Goal: Transaction & Acquisition: Purchase product/service

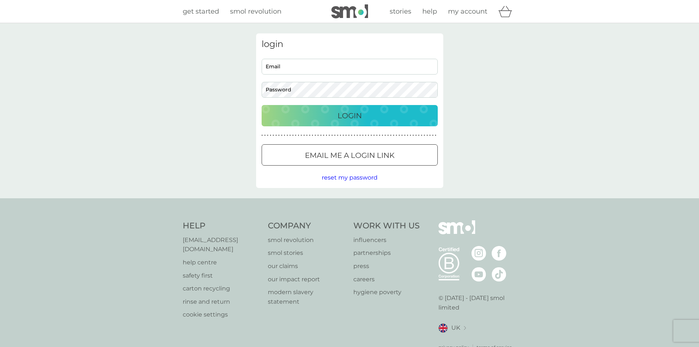
type input "[EMAIL_ADDRESS][DOMAIN_NAME]"
click at [343, 121] on p "Login" at bounding box center [350, 116] width 24 height 12
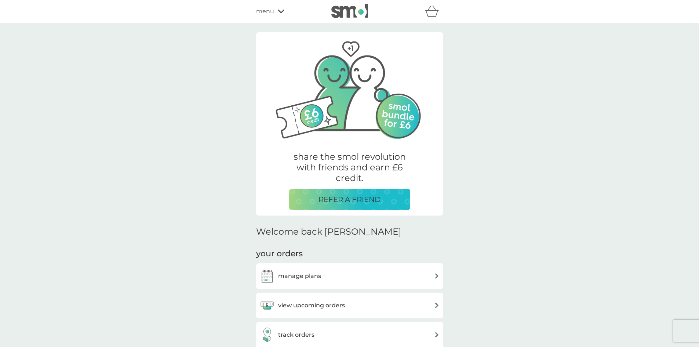
click at [369, 276] on div "manage plans" at bounding box center [350, 276] width 180 height 15
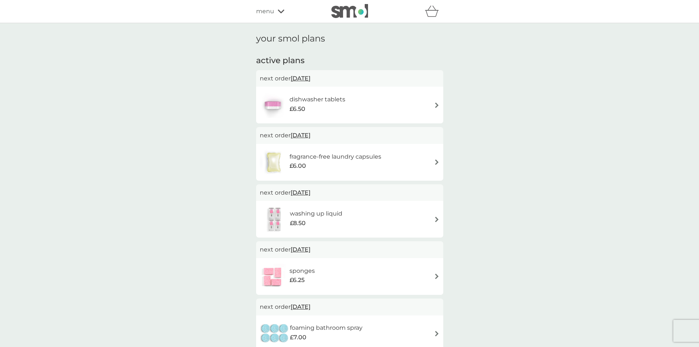
click at [409, 112] on div "dishwasher tablets £6.50" at bounding box center [350, 105] width 180 height 26
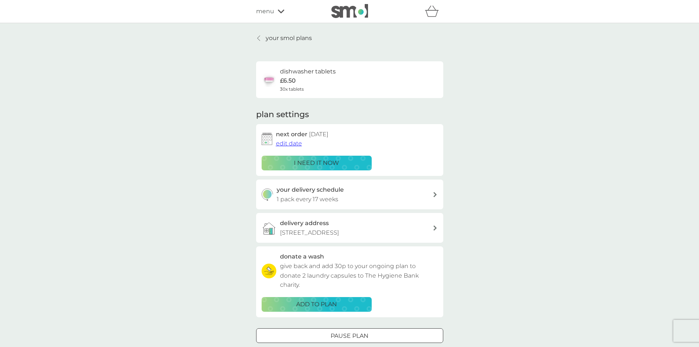
click at [284, 143] on span "edit date" at bounding box center [289, 143] width 26 height 7
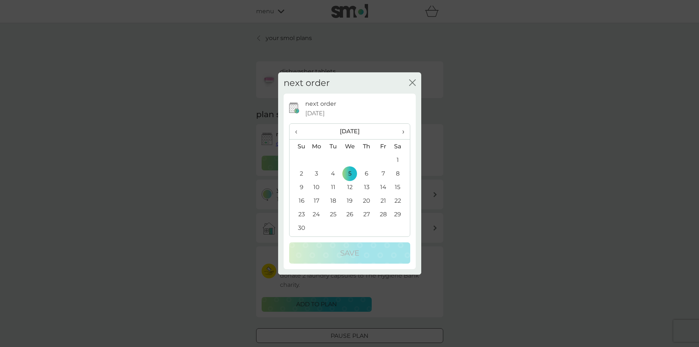
click at [297, 131] on span "‹" at bounding box center [299, 131] width 8 height 15
click at [302, 214] on td "26" at bounding box center [298, 214] width 19 height 14
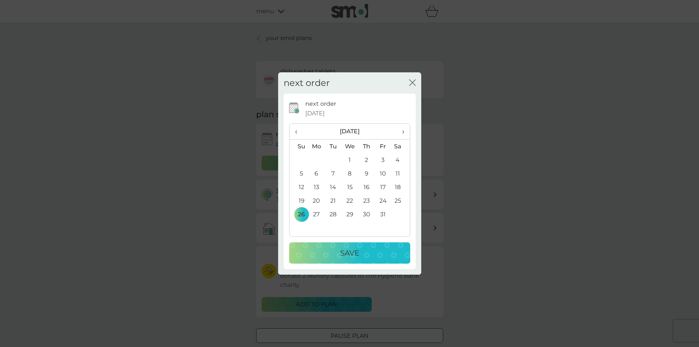
click at [365, 200] on td "23" at bounding box center [366, 201] width 17 height 14
click at [376, 251] on div "Save" at bounding box center [349, 253] width 106 height 12
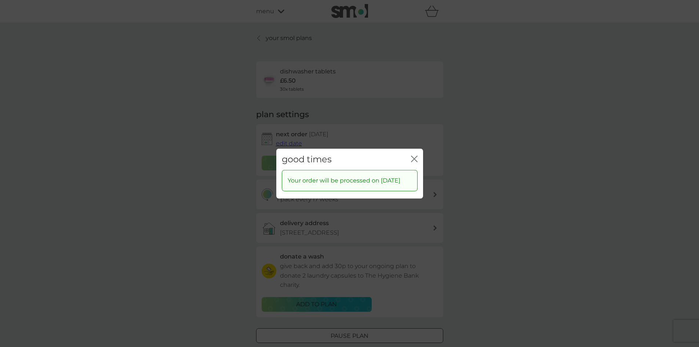
click at [417, 155] on icon "close" at bounding box center [414, 158] width 7 height 7
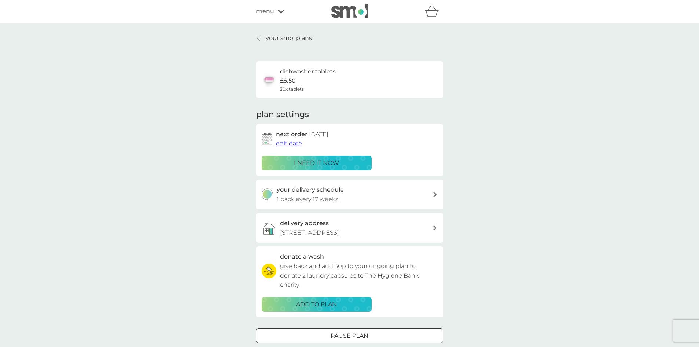
click at [287, 33] on p "your smol plans" at bounding box center [289, 38] width 46 height 10
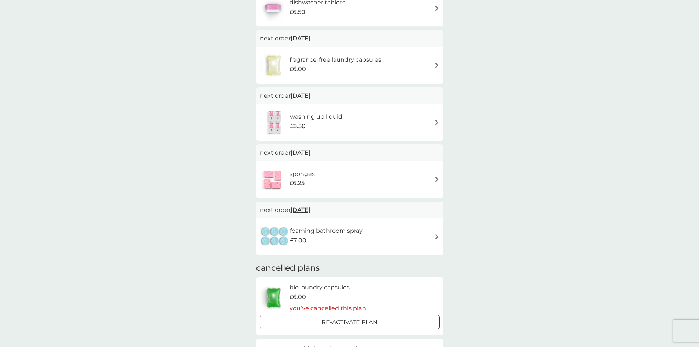
scroll to position [110, 0]
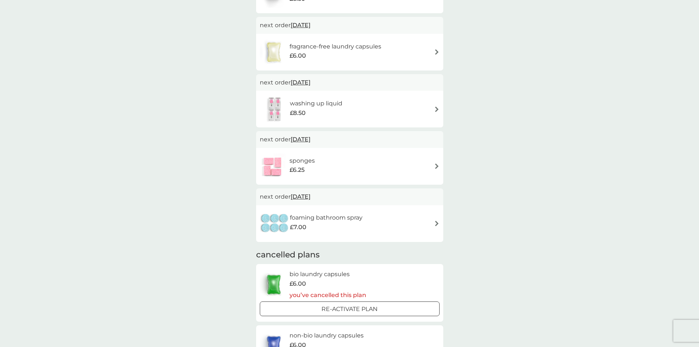
click at [391, 220] on div "foaming bathroom spray £7.00" at bounding box center [350, 224] width 180 height 26
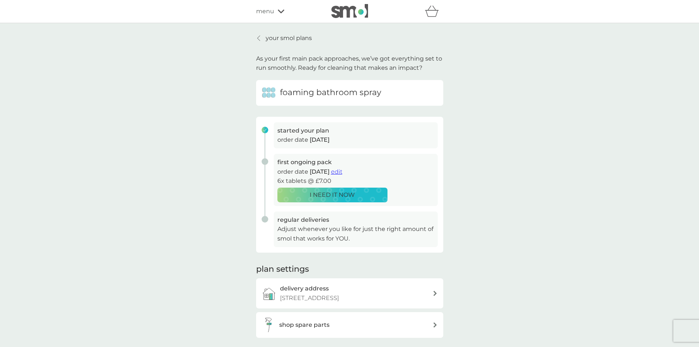
click at [372, 197] on div "I NEED IT NOW" at bounding box center [332, 195] width 101 height 10
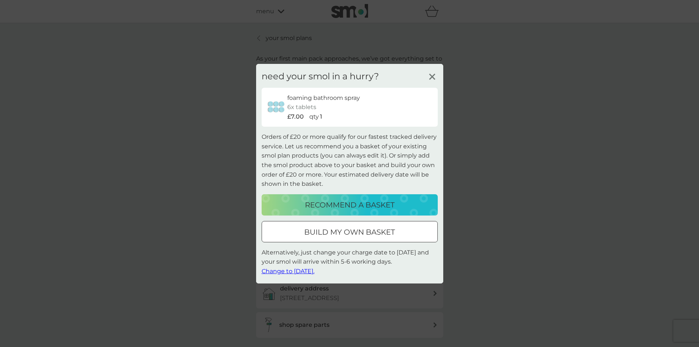
click at [415, 234] on div "build my own basket" at bounding box center [349, 232] width 175 height 12
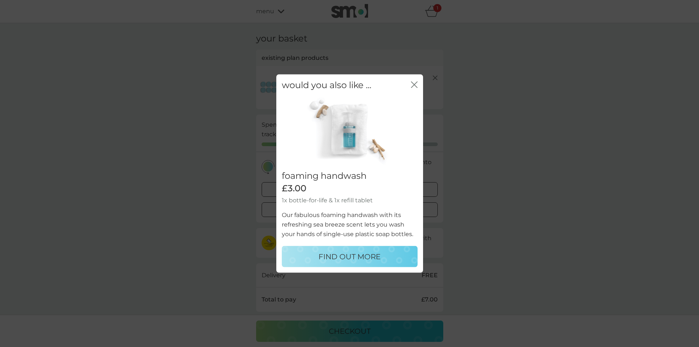
click at [414, 84] on icon "close" at bounding box center [415, 84] width 3 height 6
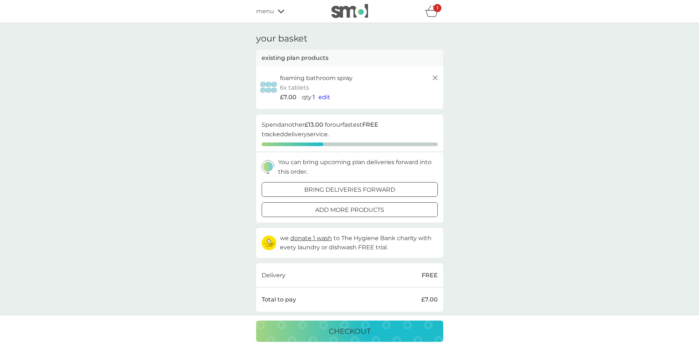
click at [367, 191] on p "bring deliveries forward" at bounding box center [349, 190] width 91 height 10
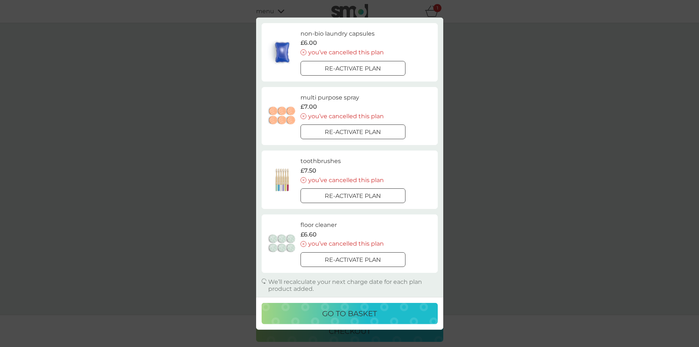
scroll to position [298, 0]
click at [383, 195] on div "Re-activate plan" at bounding box center [353, 196] width 104 height 10
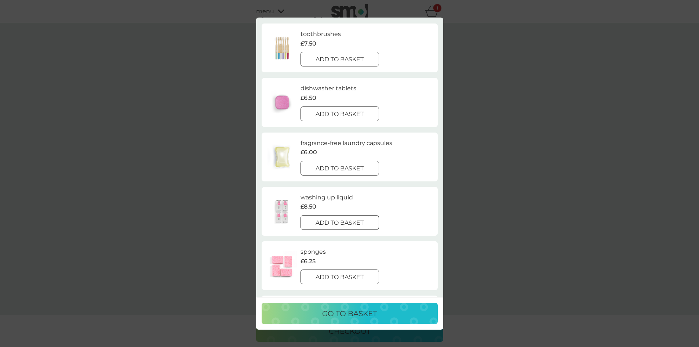
scroll to position [0, 0]
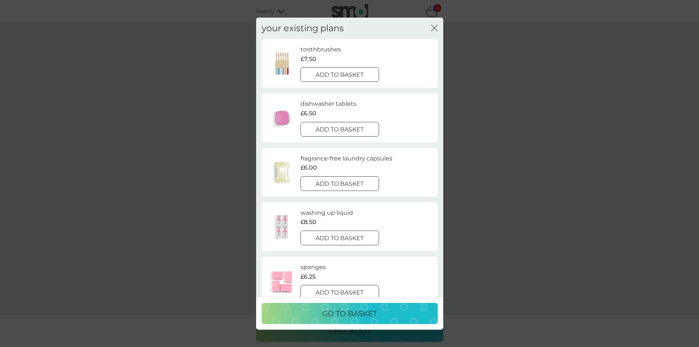
click at [346, 77] on div at bounding box center [340, 75] width 26 height 8
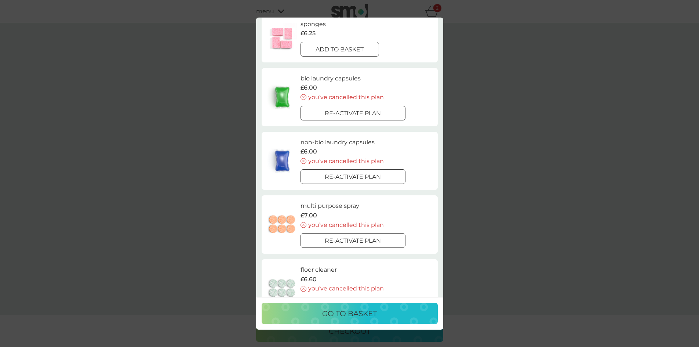
scroll to position [210, 0]
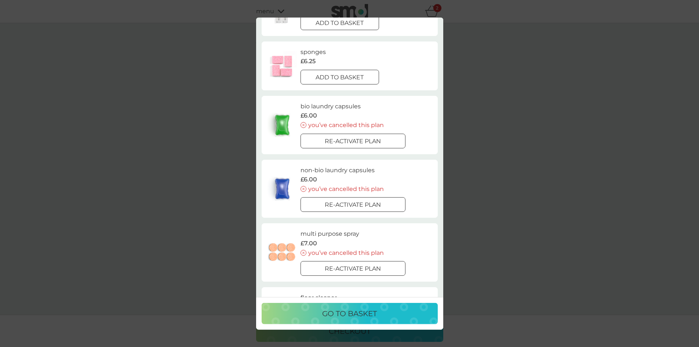
click at [374, 269] on p "Re-activate plan" at bounding box center [353, 269] width 56 height 10
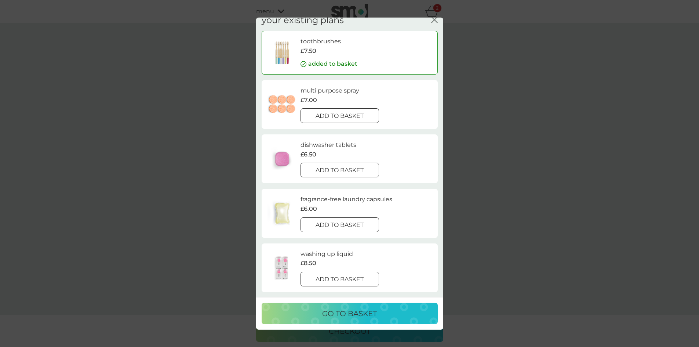
scroll to position [0, 0]
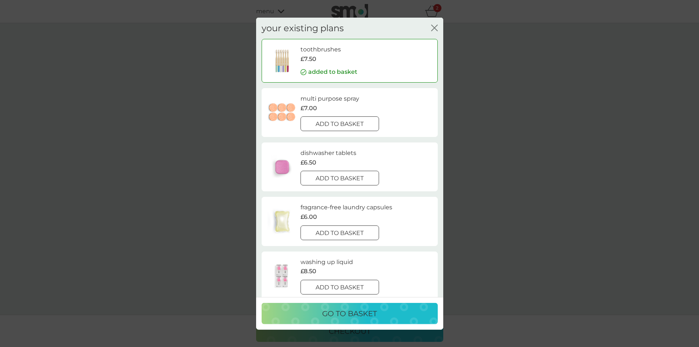
click at [357, 127] on p "add to basket" at bounding box center [340, 124] width 48 height 10
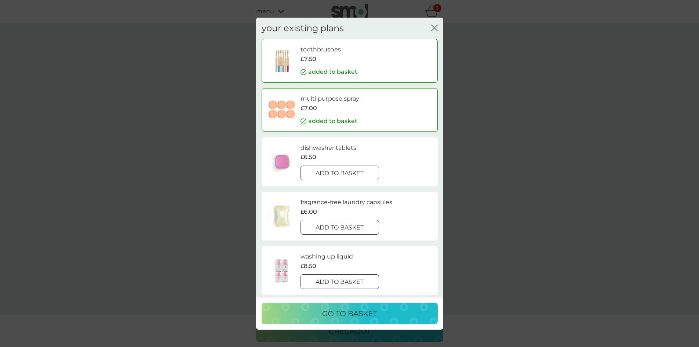
click at [401, 318] on div "go to basket" at bounding box center [349, 313] width 161 height 12
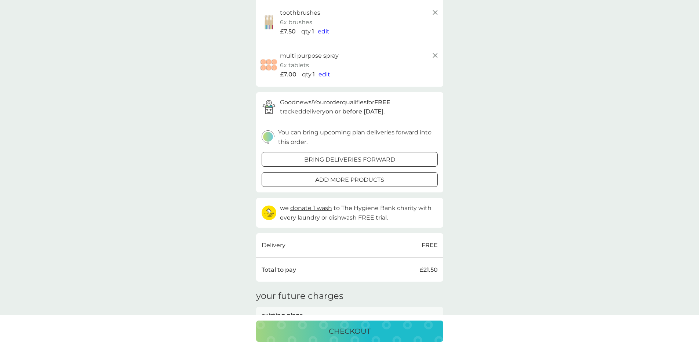
scroll to position [110, 0]
click at [374, 183] on button "add more products" at bounding box center [350, 177] width 176 height 15
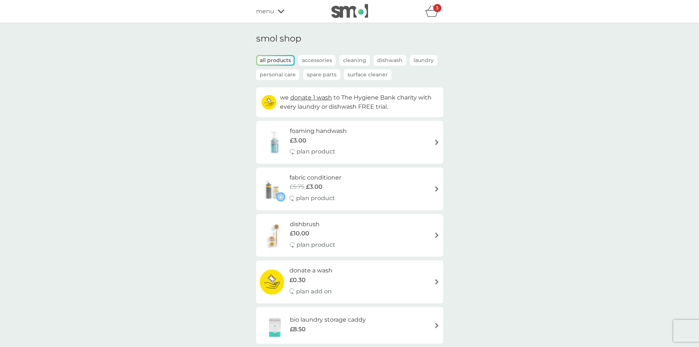
drag, startPoint x: 487, startPoint y: 210, endPoint x: 487, endPoint y: 102, distance: 108.2
drag, startPoint x: 498, startPoint y: 164, endPoint x: 519, endPoint y: -19, distance: 183.9
click at [435, 12] on icon "basket" at bounding box center [432, 11] width 14 height 11
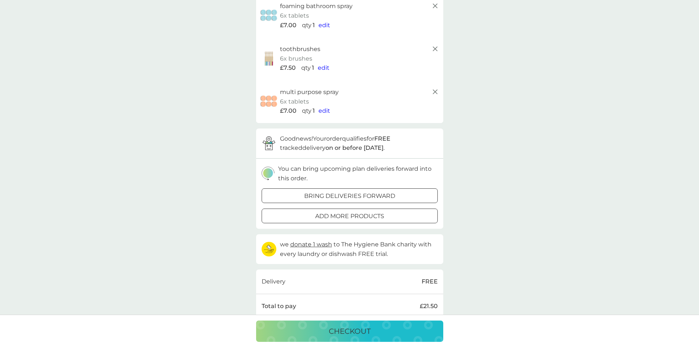
scroll to position [73, 0]
click at [379, 189] on button "bring deliveries forward" at bounding box center [350, 194] width 176 height 15
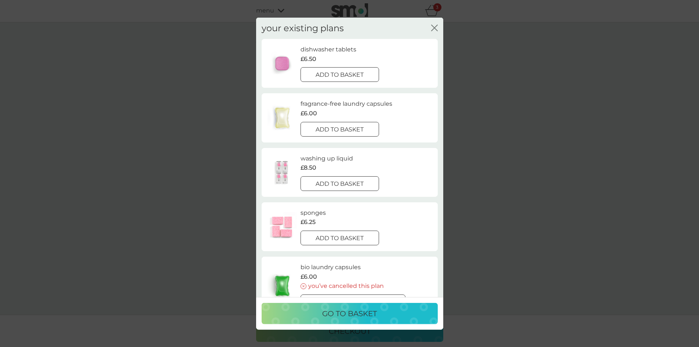
scroll to position [0, 0]
click at [370, 130] on div "add to basket" at bounding box center [340, 129] width 78 height 10
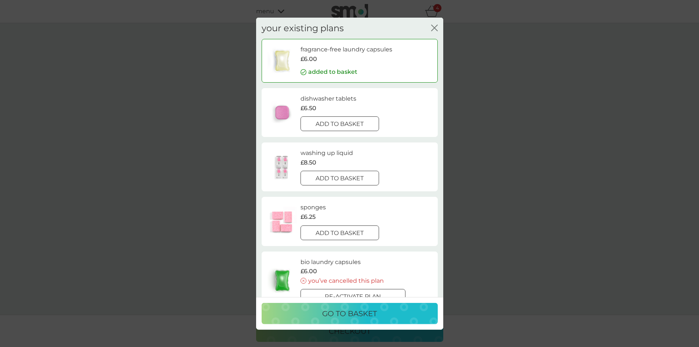
click at [375, 305] on button "go to basket" at bounding box center [350, 313] width 176 height 21
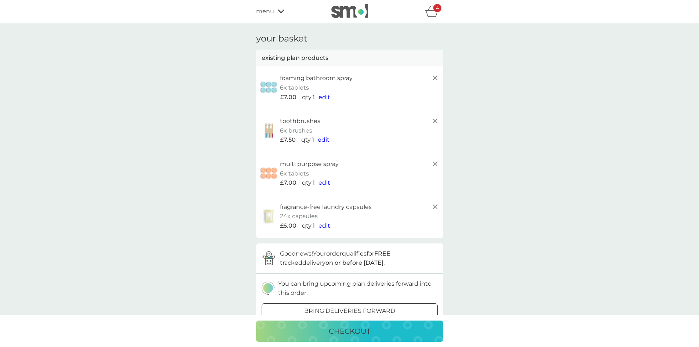
drag, startPoint x: 505, startPoint y: 211, endPoint x: 466, endPoint y: 223, distance: 40.7
click at [391, 334] on div "checkout" at bounding box center [349, 331] width 172 height 12
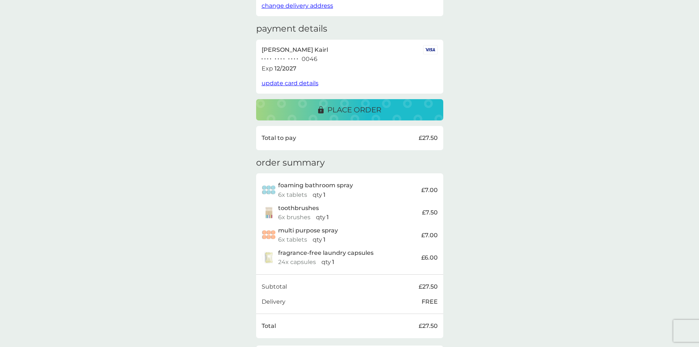
scroll to position [110, 0]
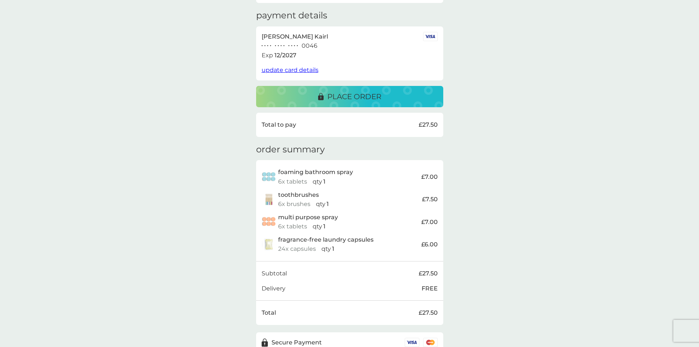
click at [405, 92] on div "place order" at bounding box center [349, 97] width 172 height 12
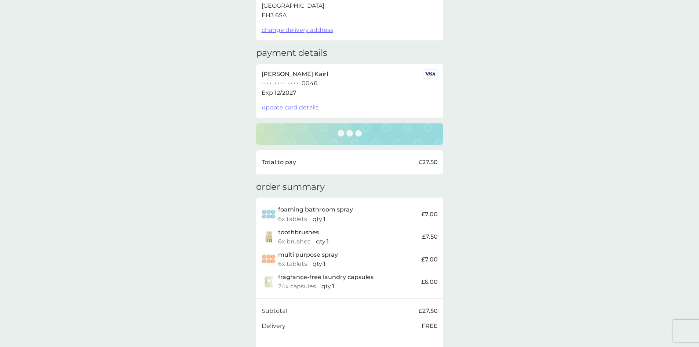
scroll to position [0, 0]
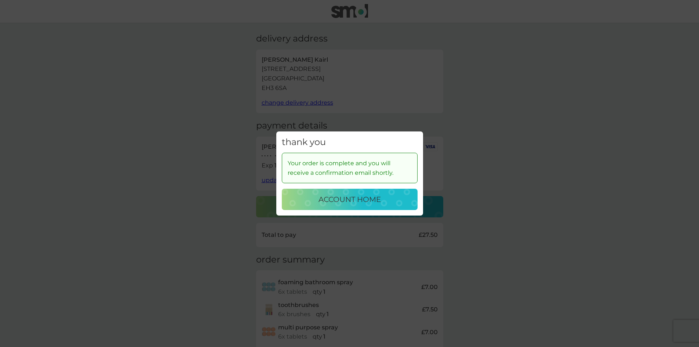
click at [387, 205] on button "account home" at bounding box center [350, 199] width 136 height 21
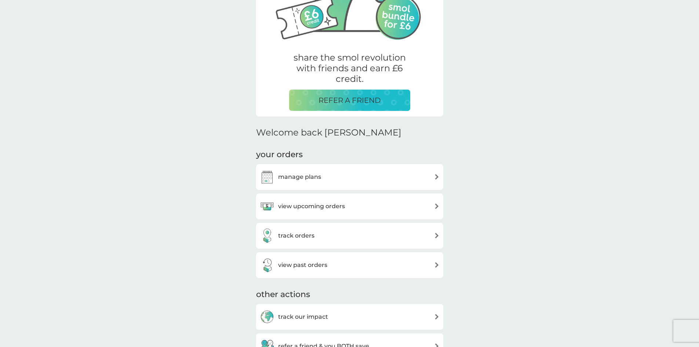
scroll to position [147, 0]
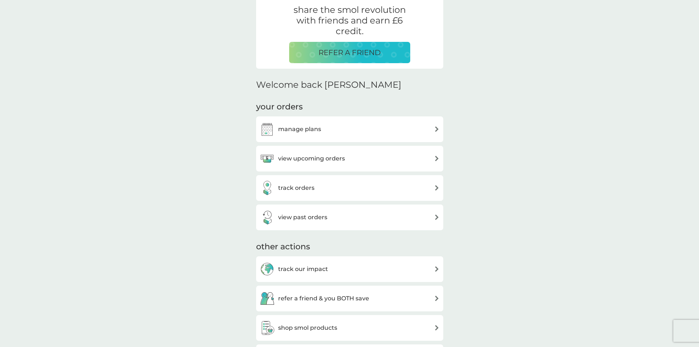
click at [347, 157] on div "view upcoming orders" at bounding box center [350, 158] width 180 height 15
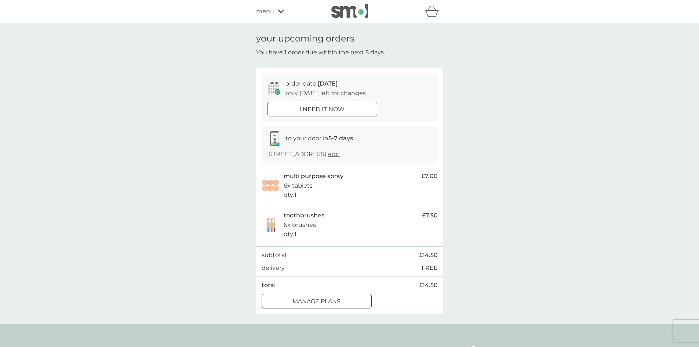
click at [274, 13] on div "menu" at bounding box center [287, 12] width 62 height 10
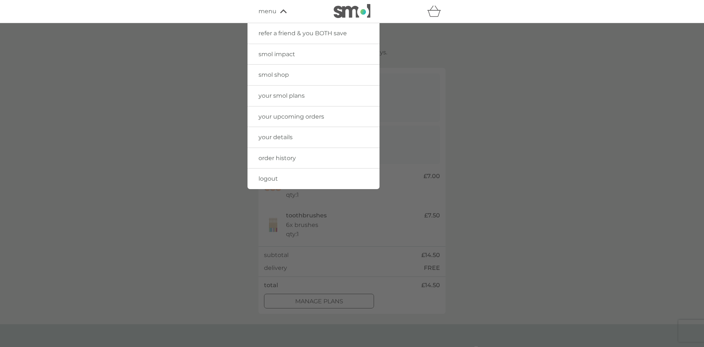
click at [310, 95] on link "your smol plans" at bounding box center [314, 95] width 132 height 21
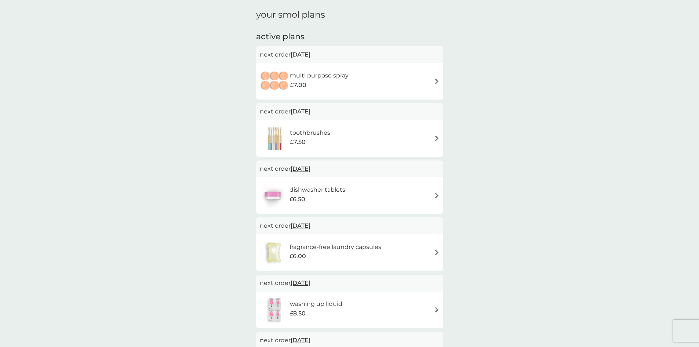
scroll to position [37, 0]
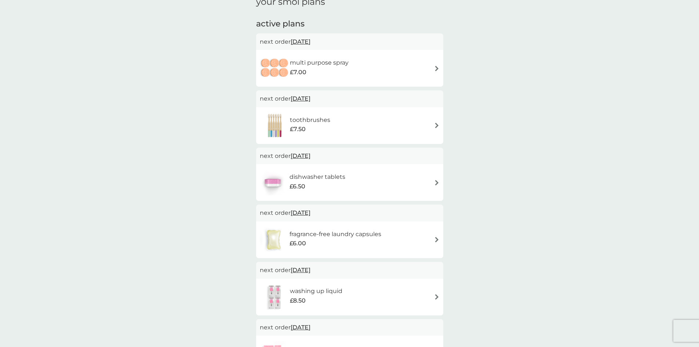
click at [370, 71] on div "multi purpose spray £7.00" at bounding box center [350, 68] width 180 height 26
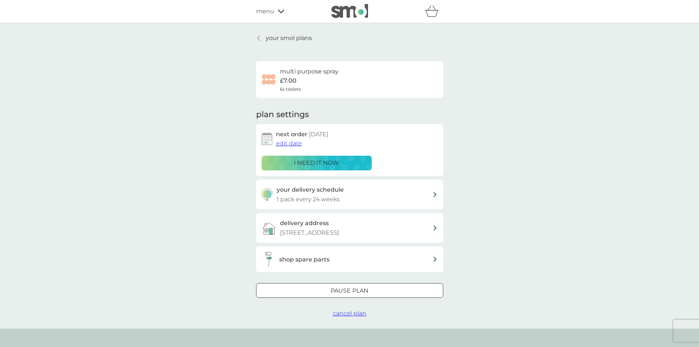
click at [287, 140] on span "edit date" at bounding box center [289, 143] width 26 height 7
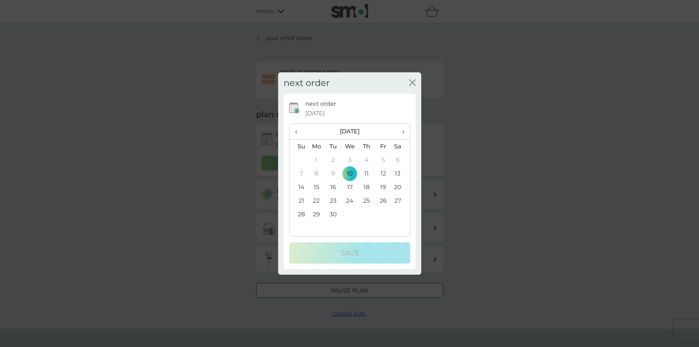
click at [404, 133] on th "›" at bounding box center [400, 132] width 18 height 16
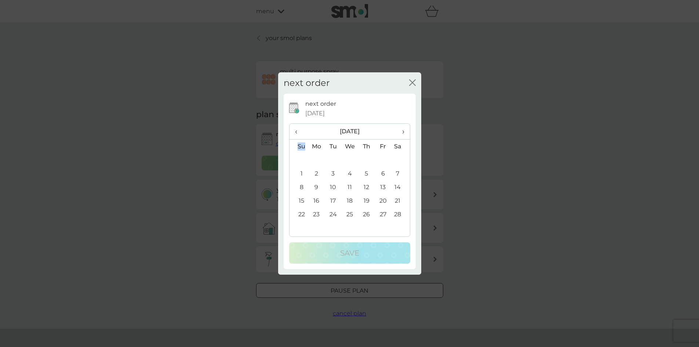
click at [404, 133] on th "›" at bounding box center [400, 132] width 18 height 16
click at [369, 174] on td "9" at bounding box center [366, 174] width 17 height 14
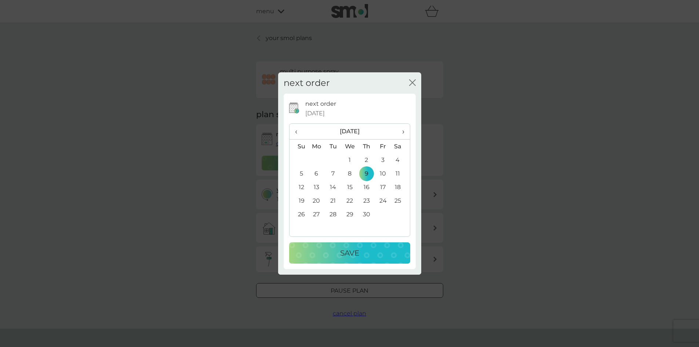
click at [391, 260] on button "Save" at bounding box center [349, 252] width 121 height 21
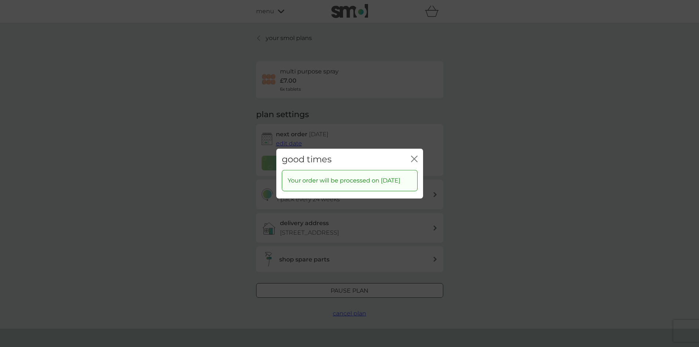
click at [414, 155] on icon "close" at bounding box center [414, 158] width 7 height 7
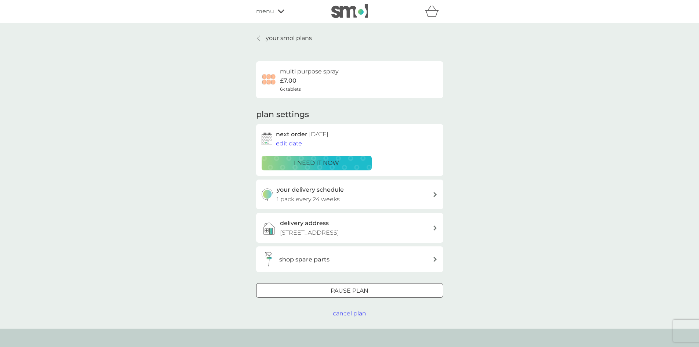
drag, startPoint x: 260, startPoint y: 36, endPoint x: 273, endPoint y: 53, distance: 21.7
click at [260, 36] on icon at bounding box center [258, 38] width 3 height 6
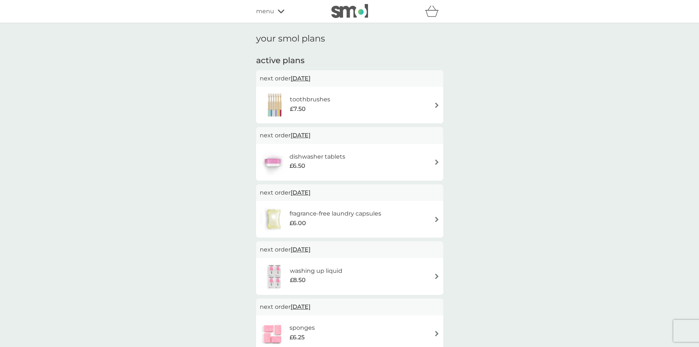
click at [344, 94] on div "toothbrushes £7.50" at bounding box center [350, 105] width 180 height 26
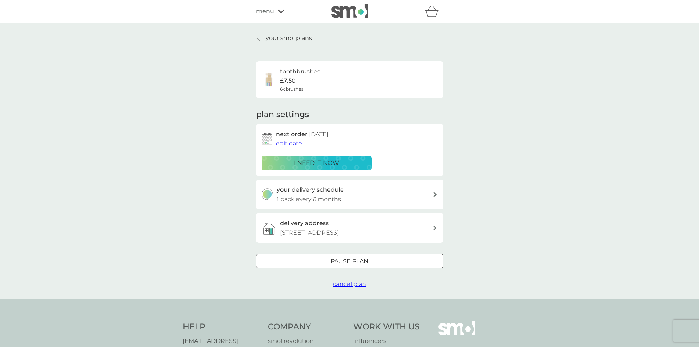
click at [285, 141] on span "edit date" at bounding box center [289, 143] width 26 height 7
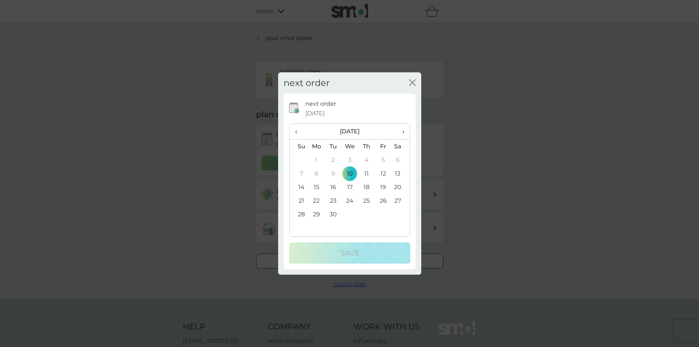
click at [401, 132] on span "›" at bounding box center [400, 131] width 7 height 15
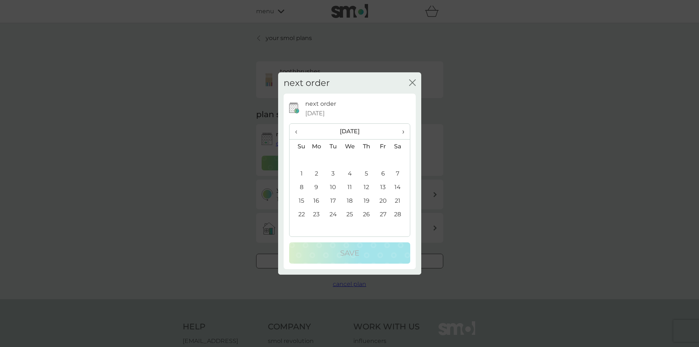
click at [401, 132] on span "›" at bounding box center [400, 131] width 7 height 15
click at [403, 132] on span "›" at bounding box center [400, 131] width 7 height 15
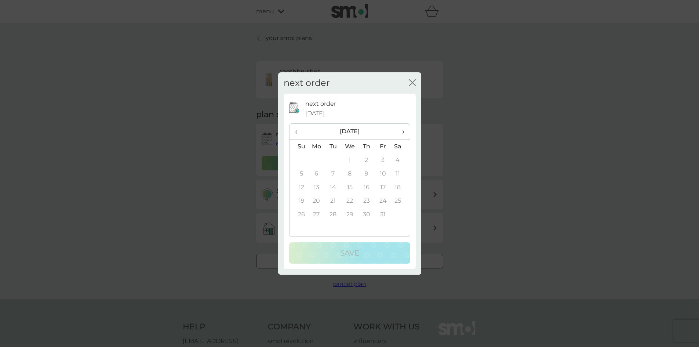
click at [291, 131] on th "‹" at bounding box center [298, 132] width 19 height 16
click at [298, 131] on span "‹" at bounding box center [299, 131] width 8 height 15
click at [385, 159] on td "1" at bounding box center [383, 160] width 17 height 14
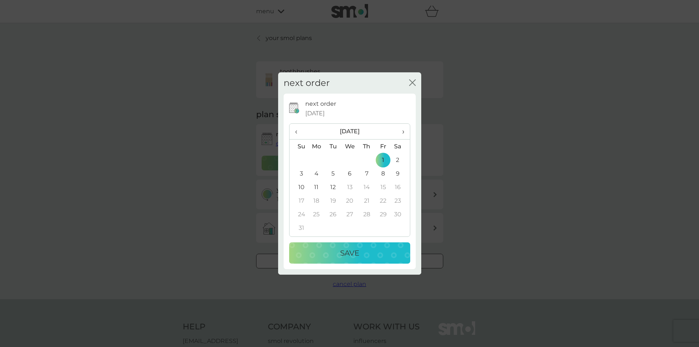
click at [365, 256] on div "Save" at bounding box center [349, 253] width 106 height 12
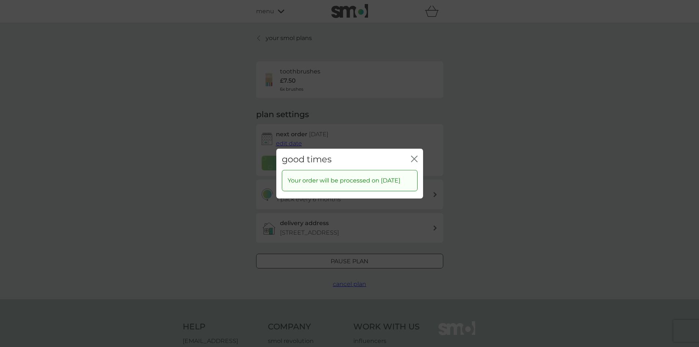
drag, startPoint x: 416, startPoint y: 154, endPoint x: 424, endPoint y: 154, distance: 8.1
click at [416, 155] on icon "close" at bounding box center [414, 158] width 7 height 7
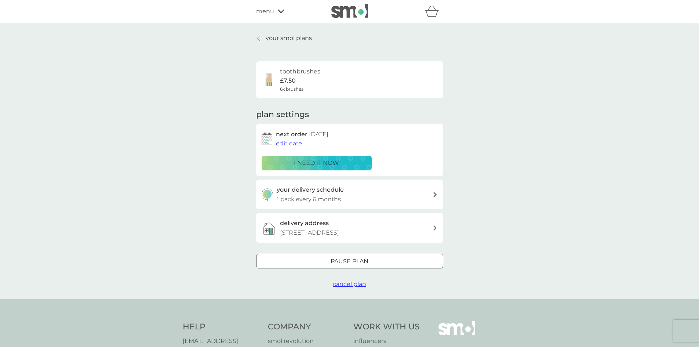
click at [267, 34] on p "your smol plans" at bounding box center [289, 38] width 46 height 10
